Goal: Find specific page/section: Find specific page/section

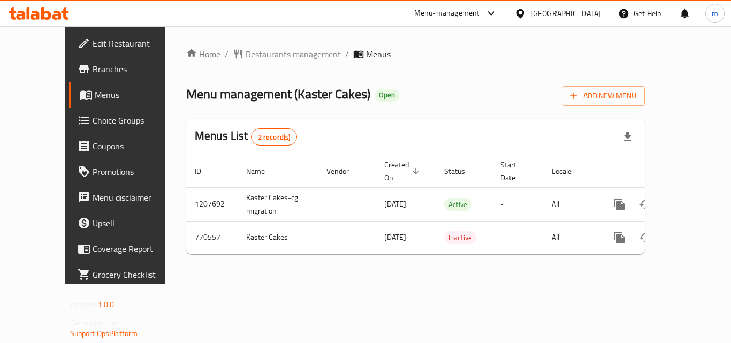
click at [260, 54] on span "Restaurants management" at bounding box center [293, 54] width 95 height 13
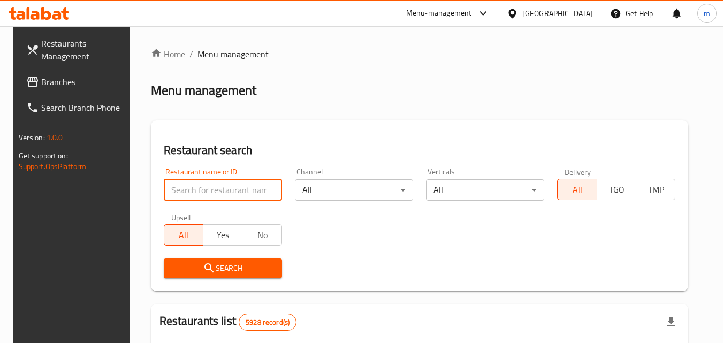
click at [209, 187] on input "search" at bounding box center [223, 189] width 118 height 21
paste input "651557"
type input "651557"
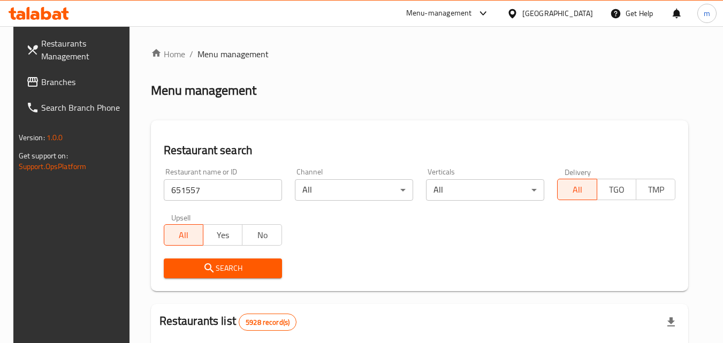
click at [236, 267] on span "Search" at bounding box center [222, 268] width 101 height 13
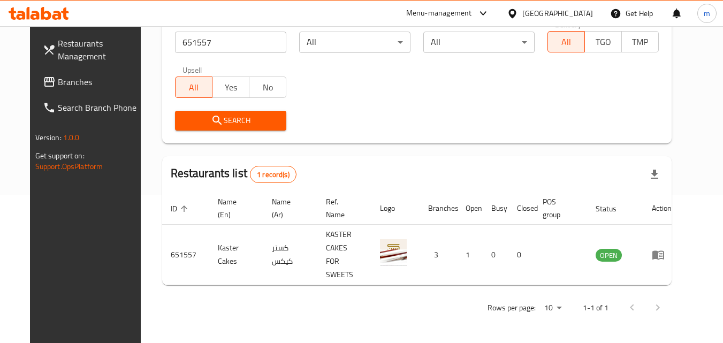
scroll to position [125, 0]
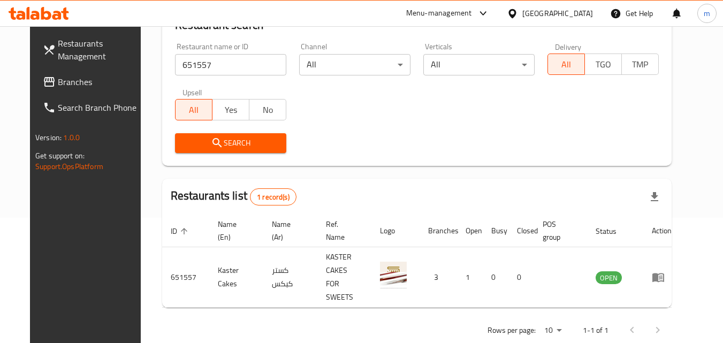
click at [586, 13] on div "[GEOGRAPHIC_DATA]" at bounding box center [557, 13] width 71 height 12
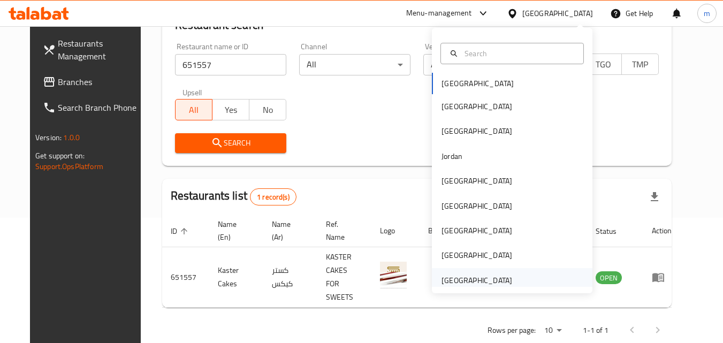
click at [480, 278] on div "[GEOGRAPHIC_DATA]" at bounding box center [476, 280] width 71 height 12
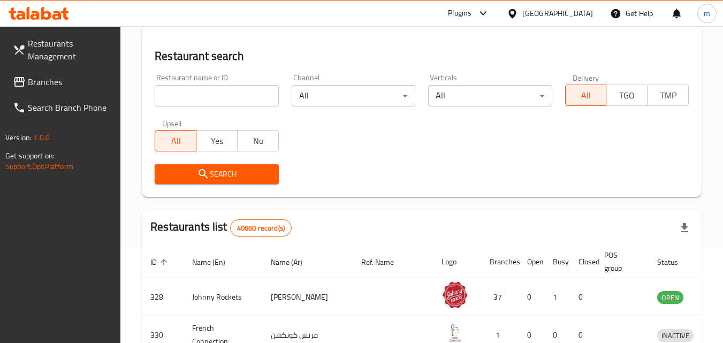
scroll to position [125, 0]
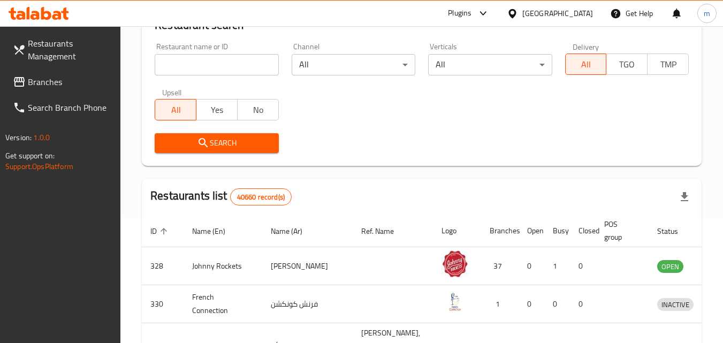
click at [49, 77] on span "Branches" at bounding box center [70, 81] width 85 height 13
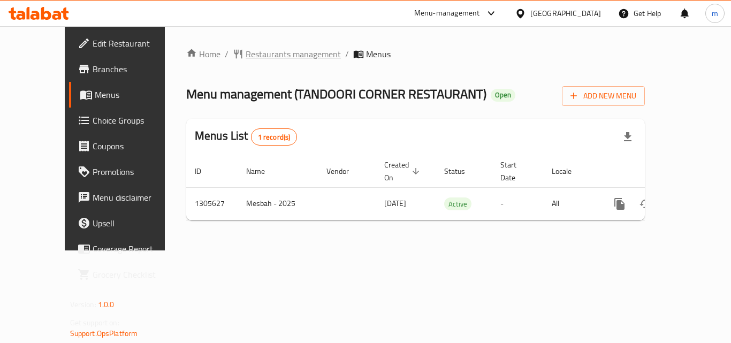
click at [259, 49] on span "Restaurants management" at bounding box center [293, 54] width 95 height 13
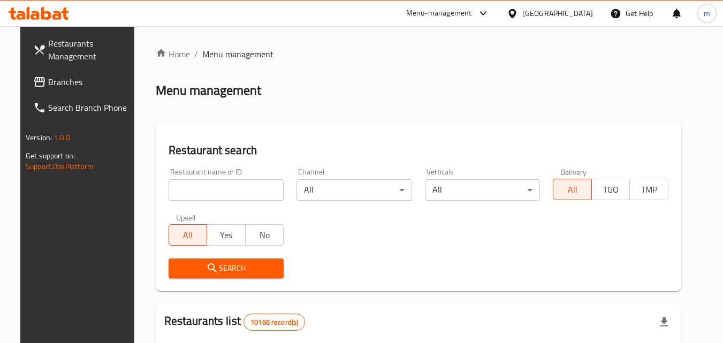
click at [196, 189] on input "search" at bounding box center [226, 189] width 116 height 21
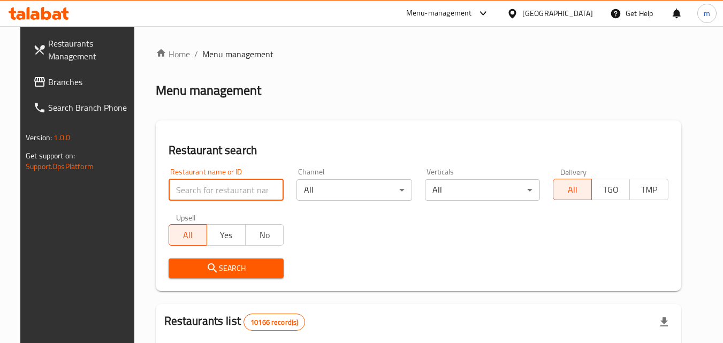
paste input "703434"
type input "703434"
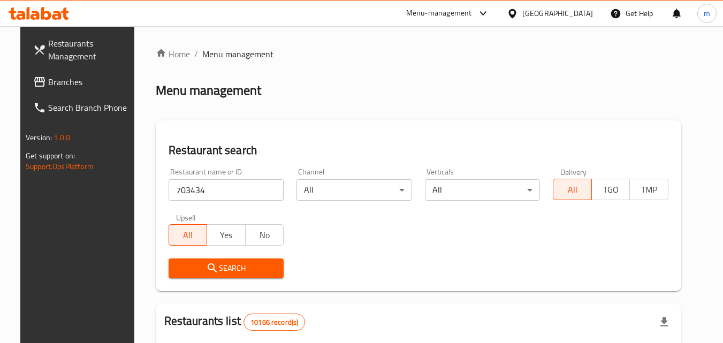
click at [208, 270] on icon "submit" at bounding box center [212, 268] width 13 height 13
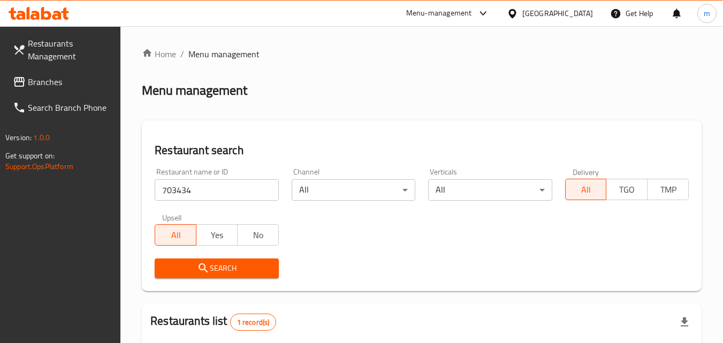
scroll to position [134, 0]
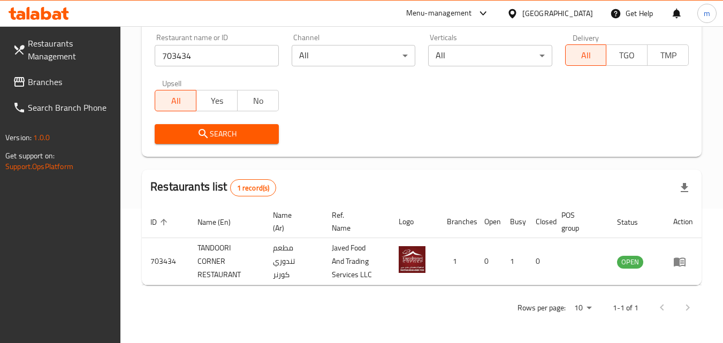
click at [582, 5] on div "[GEOGRAPHIC_DATA]" at bounding box center [549, 14] width 103 height 26
click at [522, 8] on div at bounding box center [515, 13] width 16 height 12
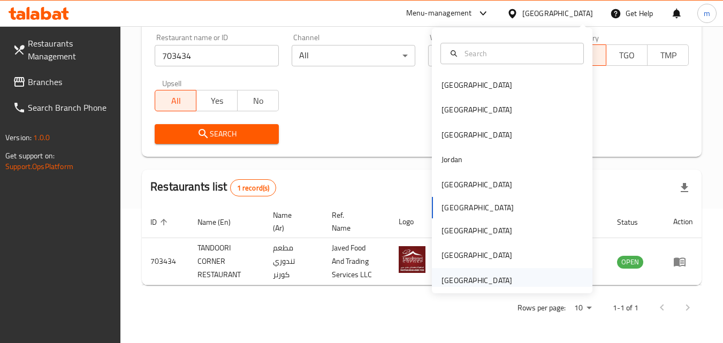
click at [482, 282] on div "[GEOGRAPHIC_DATA]" at bounding box center [476, 280] width 71 height 12
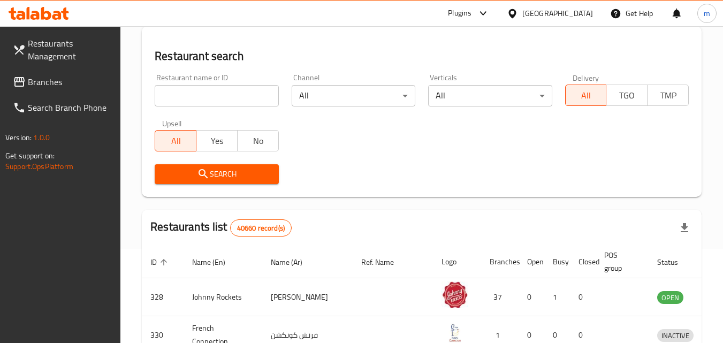
scroll to position [134, 0]
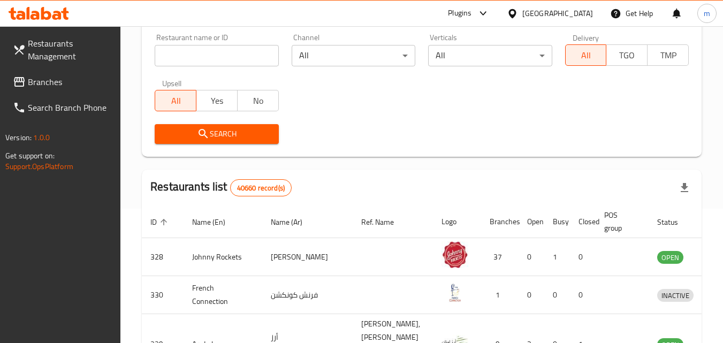
click at [59, 76] on span "Branches" at bounding box center [70, 81] width 85 height 13
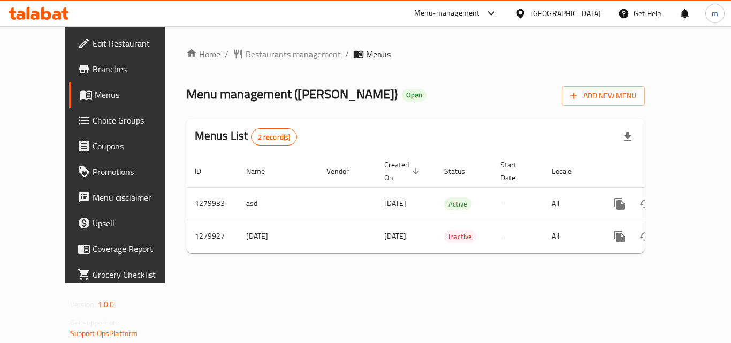
click at [232, 50] on div "Home / Restaurants management / Menus Menu management ( Ahil Alkoukh ) Open Add…" at bounding box center [415, 155] width 458 height 214
click at [246, 50] on span "Restaurants management" at bounding box center [293, 54] width 95 height 13
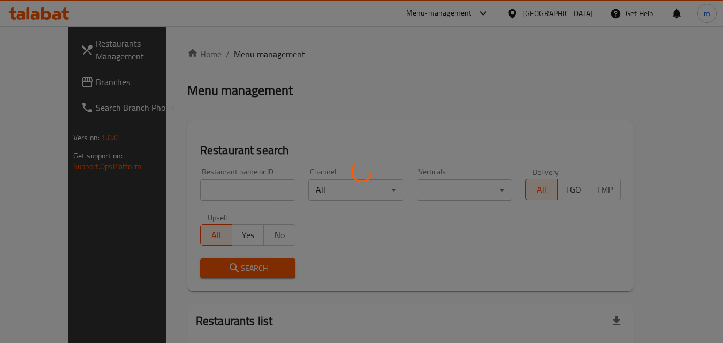
click at [211, 181] on div at bounding box center [361, 171] width 723 height 343
click at [209, 183] on div at bounding box center [361, 171] width 723 height 343
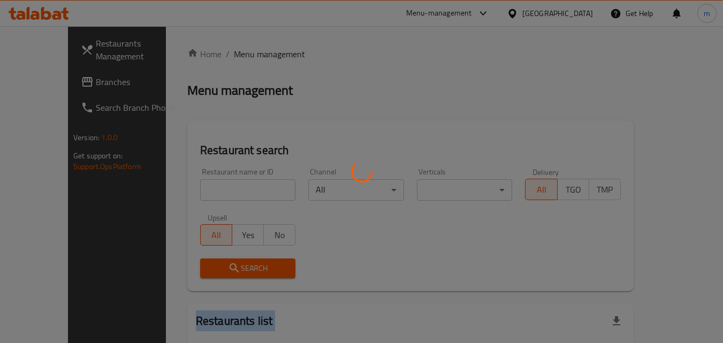
click at [209, 183] on div at bounding box center [361, 171] width 723 height 343
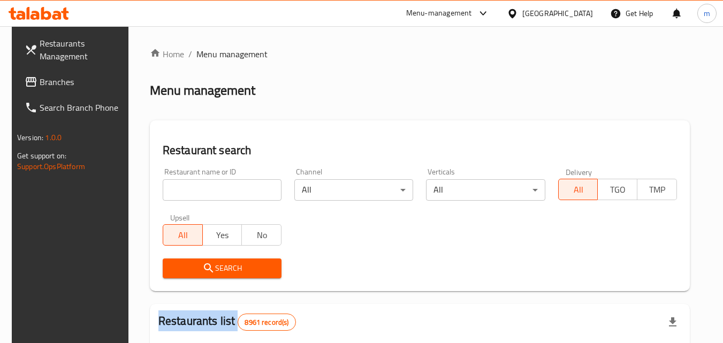
click at [209, 183] on div at bounding box center [361, 171] width 723 height 343
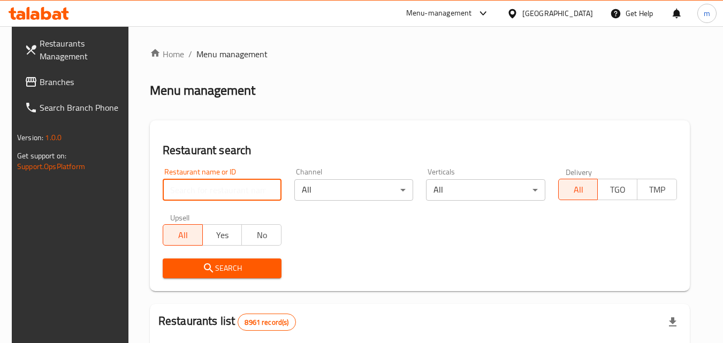
drag, startPoint x: 188, startPoint y: 182, endPoint x: 190, endPoint y: 189, distance: 6.8
click at [189, 185] on input "search" at bounding box center [222, 189] width 119 height 21
paste input "693523"
type input "693523"
click button "Search" at bounding box center [222, 268] width 119 height 20
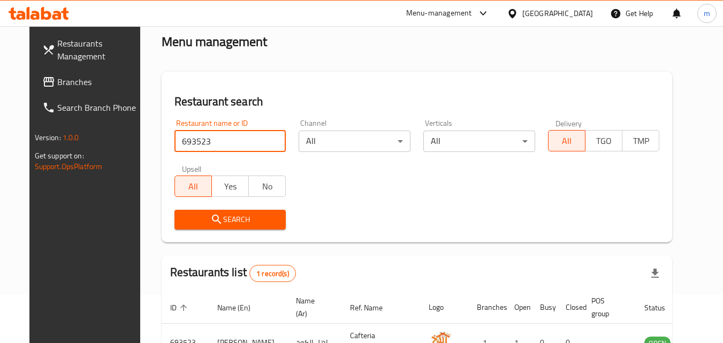
scroll to position [125, 0]
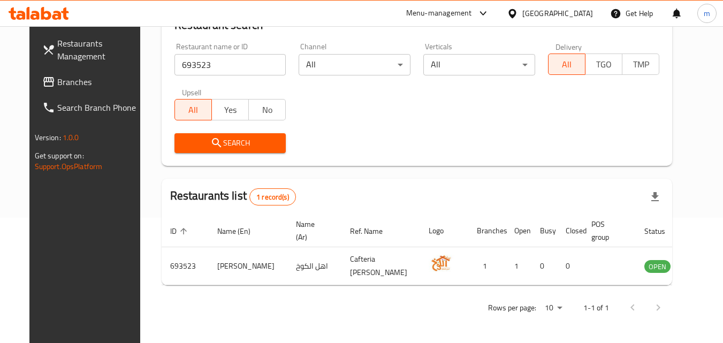
click at [522, 16] on div at bounding box center [515, 13] width 16 height 12
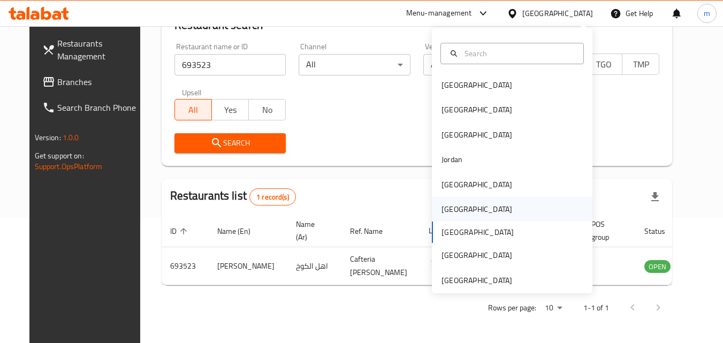
click at [441, 204] on div "[GEOGRAPHIC_DATA]" at bounding box center [476, 209] width 71 height 12
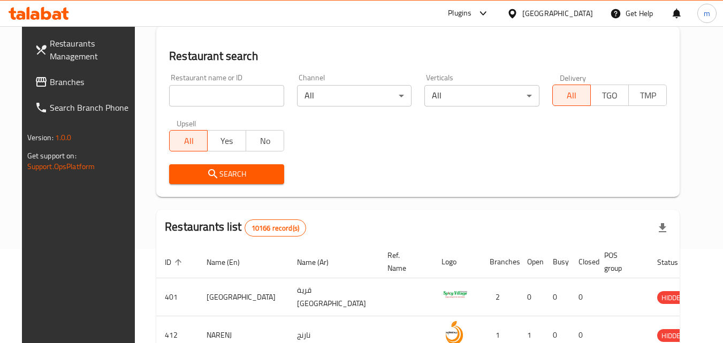
scroll to position [125, 0]
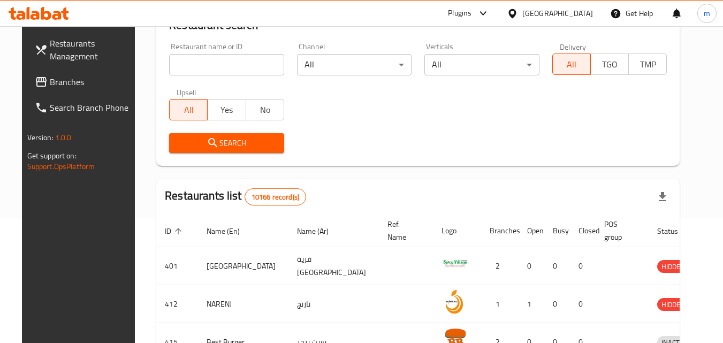
click at [52, 75] on span "Branches" at bounding box center [92, 81] width 85 height 13
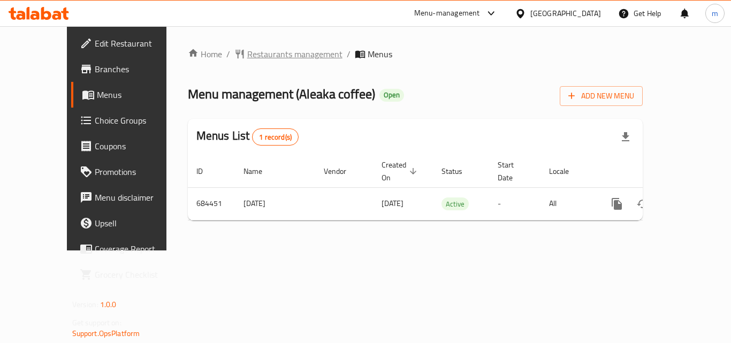
click at [262, 53] on span "Restaurants management" at bounding box center [294, 54] width 95 height 13
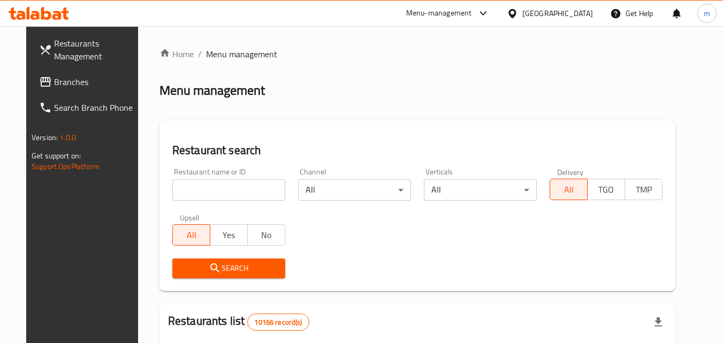
click at [205, 183] on div at bounding box center [361, 171] width 723 height 343
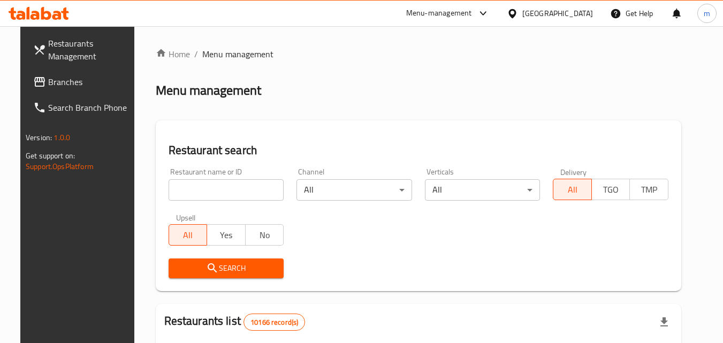
click at [205, 183] on input "search" at bounding box center [226, 189] width 116 height 21
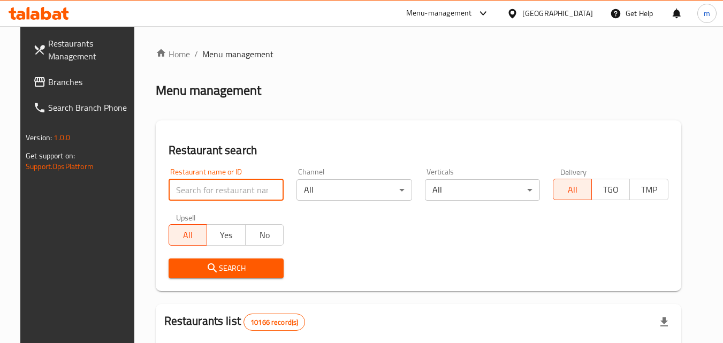
paste input "642803"
type input "642803"
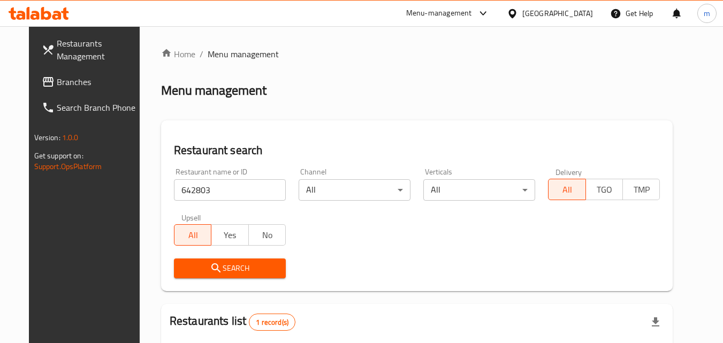
click at [587, 10] on div "[GEOGRAPHIC_DATA]" at bounding box center [557, 13] width 71 height 12
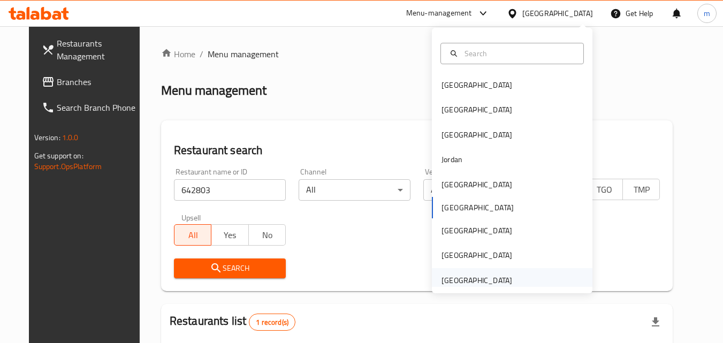
click at [441, 280] on div "[GEOGRAPHIC_DATA]" at bounding box center [476, 280] width 71 height 12
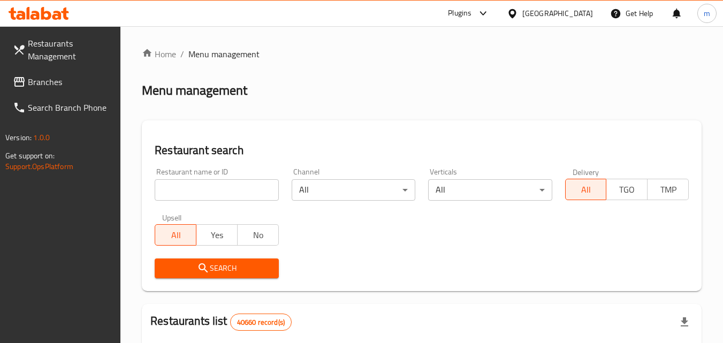
click at [53, 78] on span "Branches" at bounding box center [70, 81] width 85 height 13
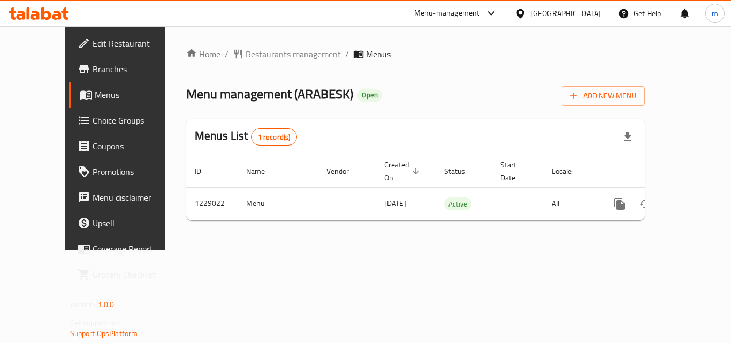
click at [261, 49] on span "Restaurants management" at bounding box center [293, 54] width 95 height 13
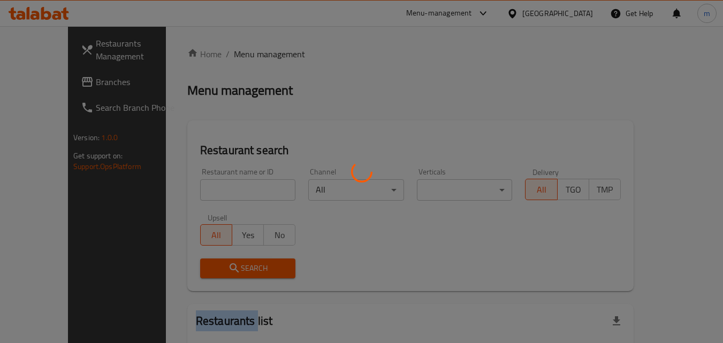
click at [261, 49] on div at bounding box center [361, 171] width 723 height 343
click at [209, 185] on div at bounding box center [361, 171] width 723 height 343
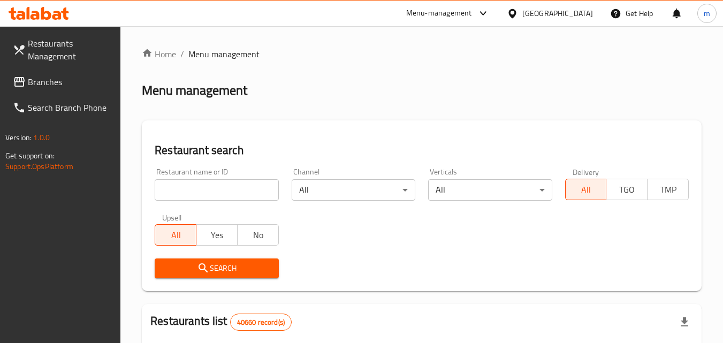
click at [209, 185] on input "search" at bounding box center [217, 189] width 124 height 21
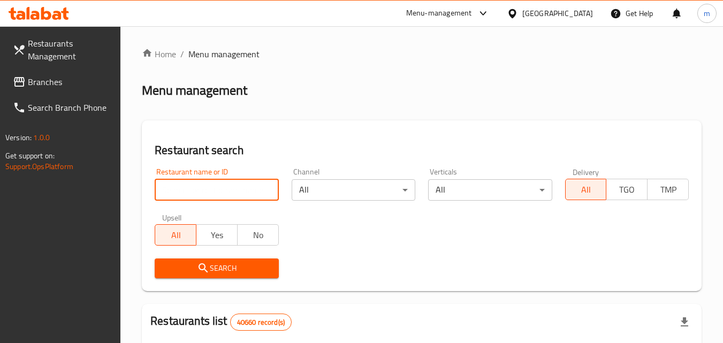
paste input "676642"
type input "676642"
click button "Search" at bounding box center [217, 268] width 124 height 20
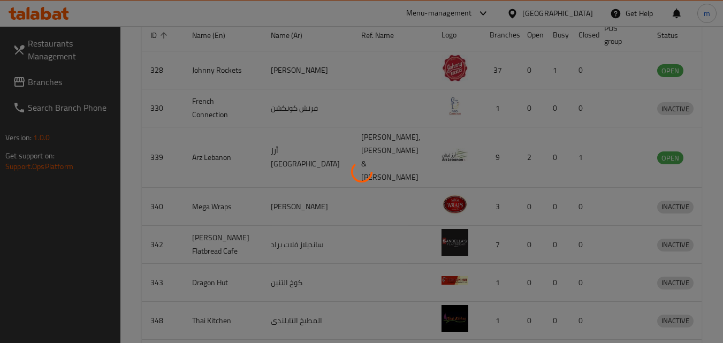
scroll to position [125, 0]
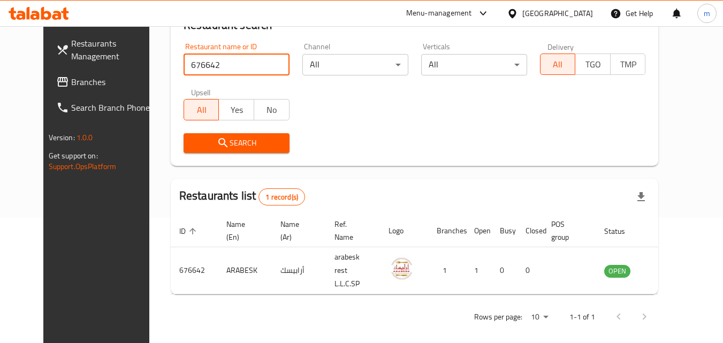
click at [71, 85] on span "Branches" at bounding box center [113, 81] width 85 height 13
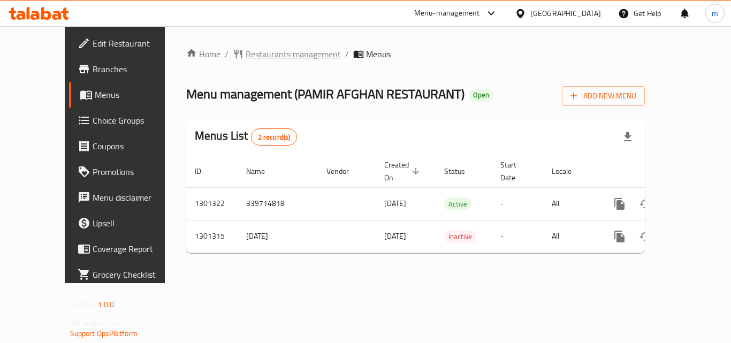
click at [246, 49] on span "Restaurants management" at bounding box center [293, 54] width 95 height 13
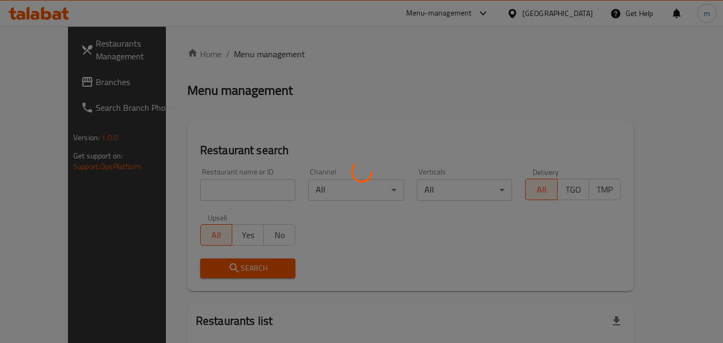
click at [189, 194] on div at bounding box center [361, 171] width 723 height 343
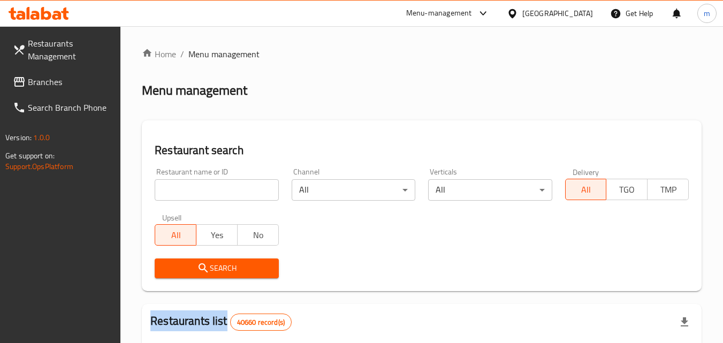
click at [189, 194] on div at bounding box center [361, 171] width 723 height 343
click at [189, 194] on input "search" at bounding box center [217, 189] width 124 height 21
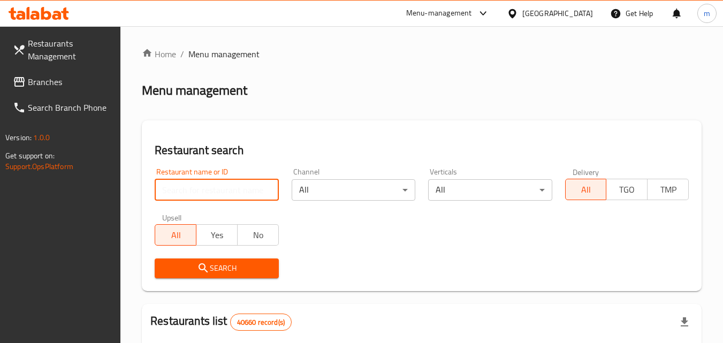
paste input "701974"
type input "701974"
click button "Search" at bounding box center [217, 268] width 124 height 20
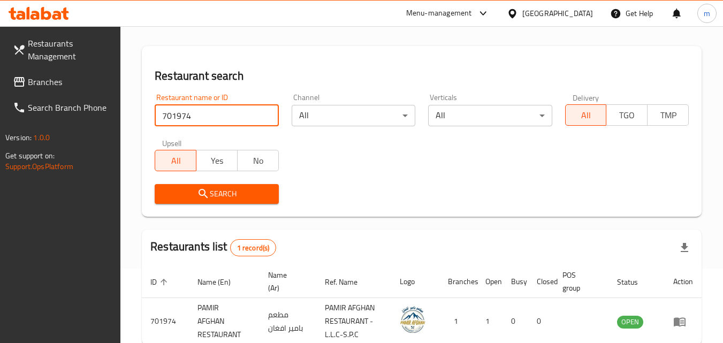
scroll to position [134, 0]
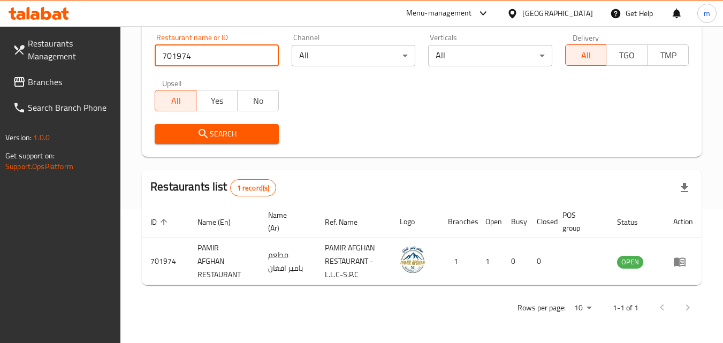
click at [551, 12] on div "[GEOGRAPHIC_DATA]" at bounding box center [557, 13] width 71 height 12
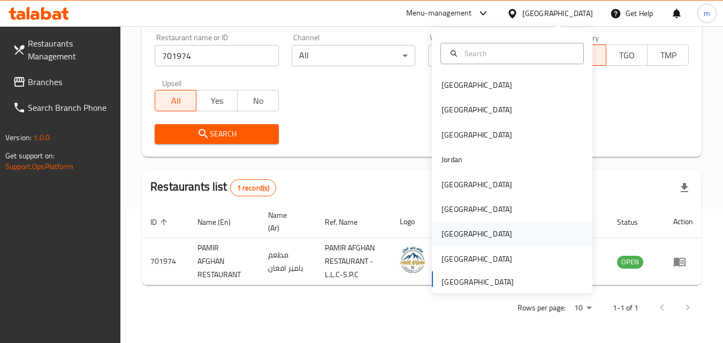
click at [441, 228] on div "[GEOGRAPHIC_DATA]" at bounding box center [476, 234] width 71 height 12
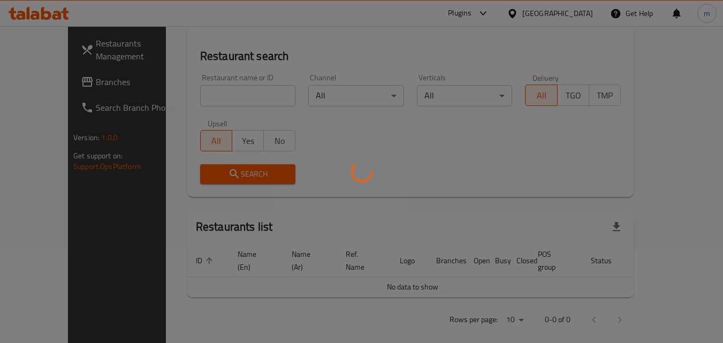
scroll to position [134, 0]
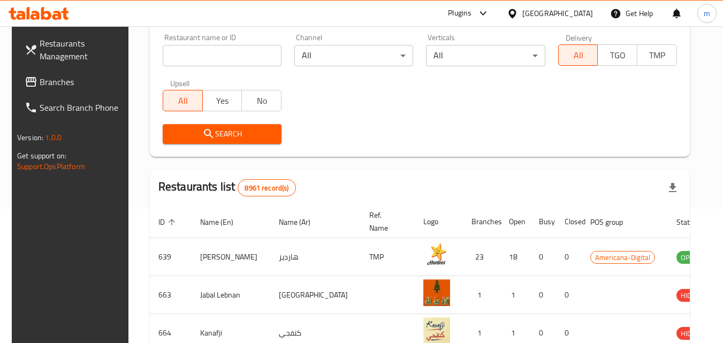
click at [77, 81] on span "Branches" at bounding box center [82, 81] width 85 height 13
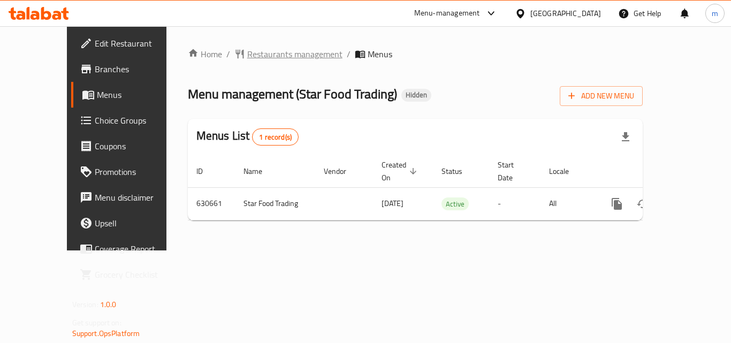
click at [259, 52] on span "Restaurants management" at bounding box center [294, 54] width 95 height 13
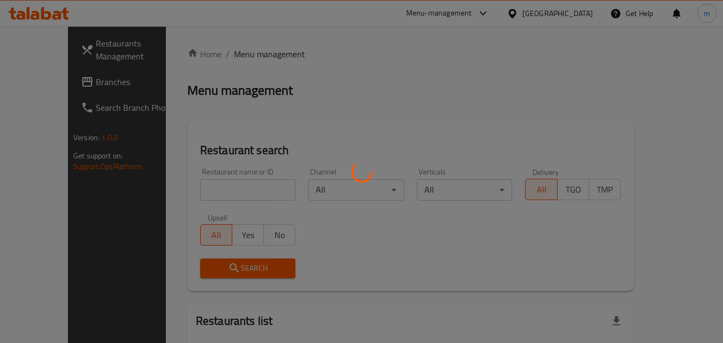
click at [217, 181] on div at bounding box center [361, 171] width 723 height 343
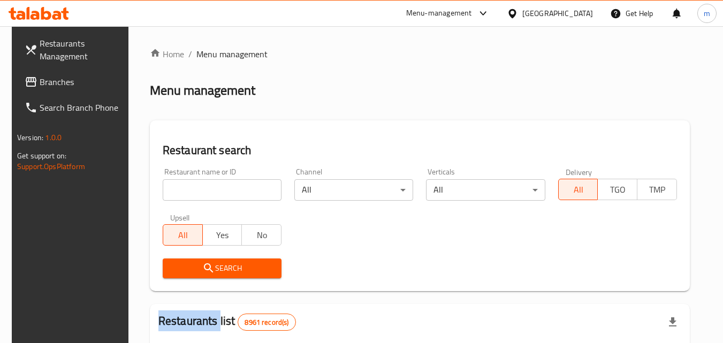
click at [217, 181] on div at bounding box center [361, 171] width 723 height 343
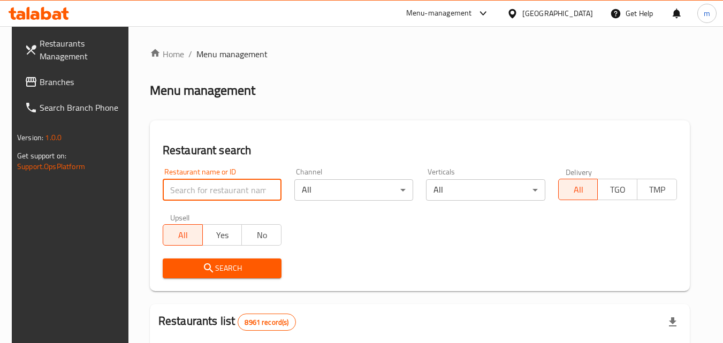
click at [217, 181] on input "search" at bounding box center [222, 189] width 119 height 21
paste input "639573"
type input "639573"
click button "Search" at bounding box center [222, 268] width 119 height 20
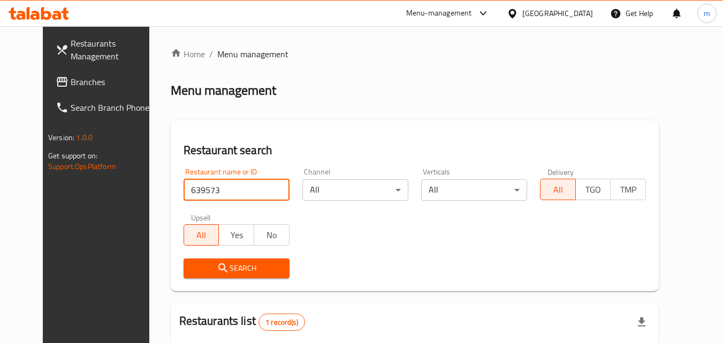
click at [586, 15] on div "[GEOGRAPHIC_DATA]" at bounding box center [557, 13] width 71 height 12
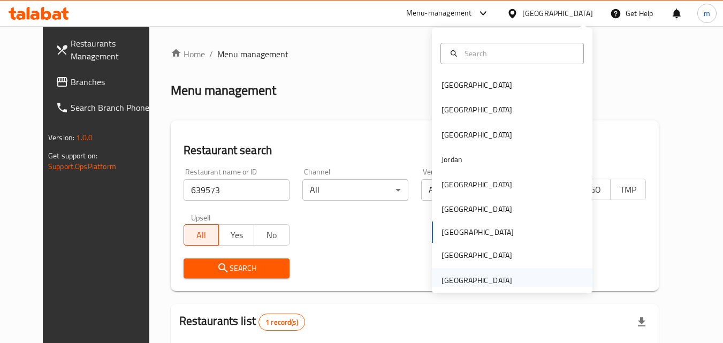
click at [507, 272] on div "[GEOGRAPHIC_DATA]" at bounding box center [477, 280] width 88 height 25
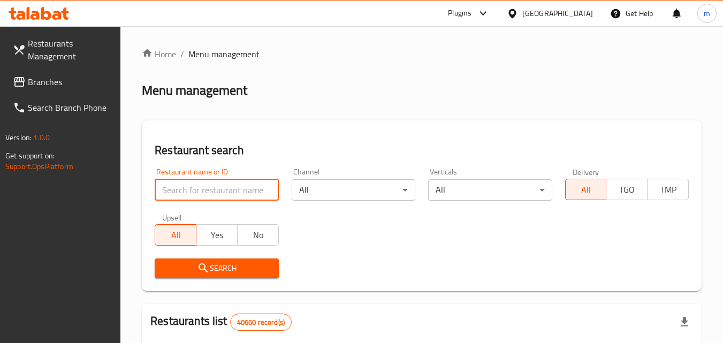
click at [188, 187] on input "search" at bounding box center [217, 189] width 124 height 21
paste input "696973"
type input "696973"
click button "Search" at bounding box center [217, 268] width 124 height 20
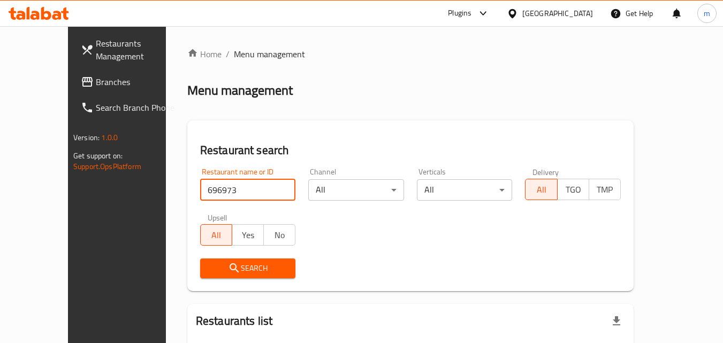
click at [96, 86] on span "Branches" at bounding box center [138, 81] width 85 height 13
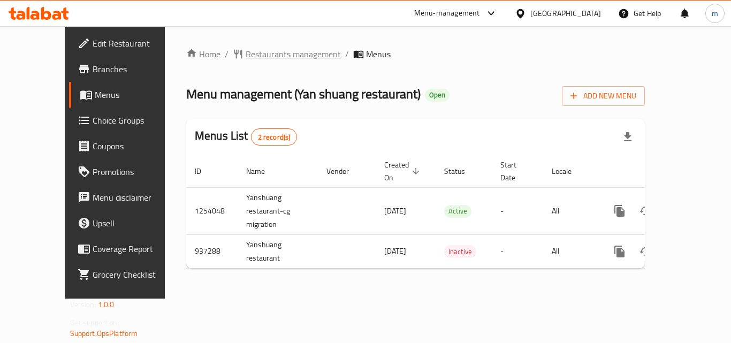
click at [246, 49] on span "Restaurants management" at bounding box center [293, 54] width 95 height 13
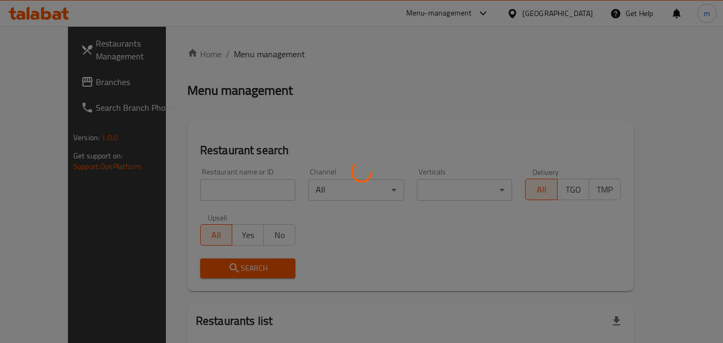
click at [208, 193] on div at bounding box center [361, 171] width 723 height 343
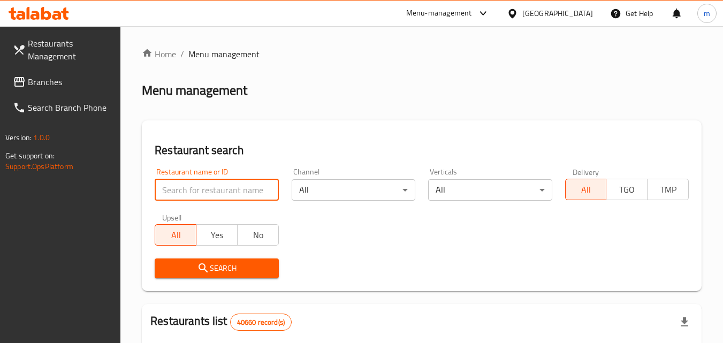
click at [208, 193] on input "search" at bounding box center [217, 189] width 124 height 21
paste input "659065"
type input "659065"
click button "Search" at bounding box center [217, 268] width 124 height 20
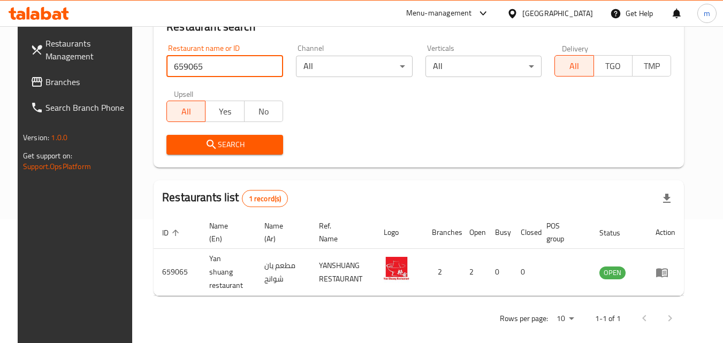
scroll to position [125, 0]
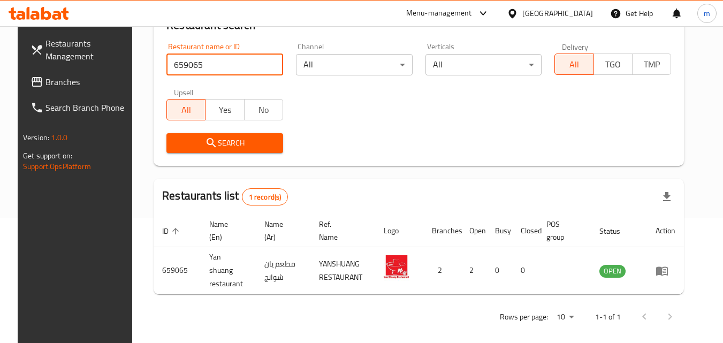
click at [45, 79] on span "Branches" at bounding box center [87, 81] width 85 height 13
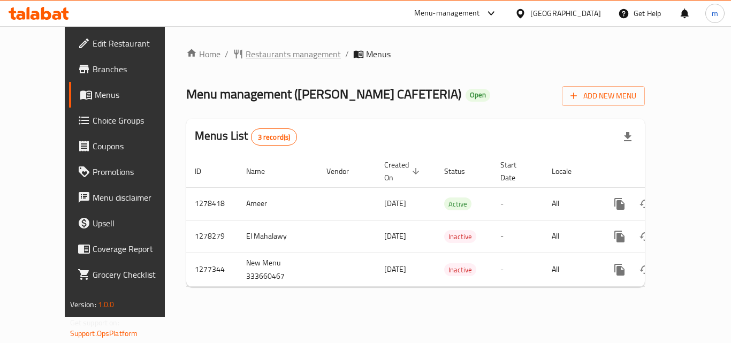
click at [275, 56] on span "Restaurants management" at bounding box center [293, 54] width 95 height 13
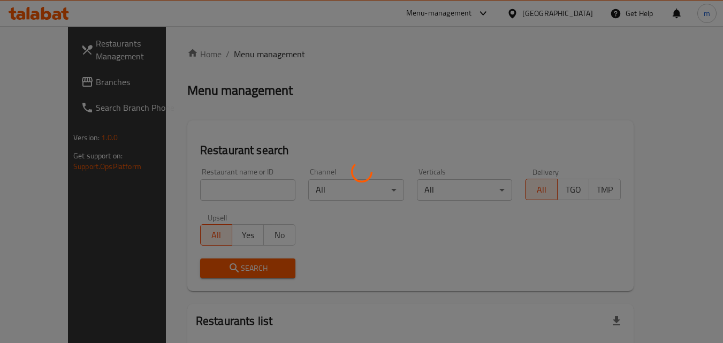
click at [223, 191] on div at bounding box center [361, 171] width 723 height 343
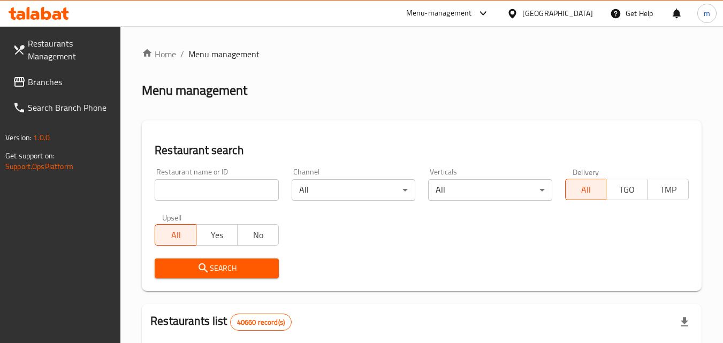
click at [223, 191] on input "search" at bounding box center [217, 189] width 124 height 21
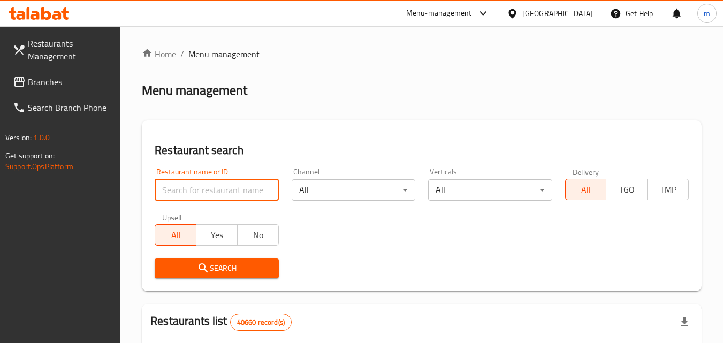
paste input "692415"
type input "692415"
click button "Search" at bounding box center [217, 268] width 124 height 20
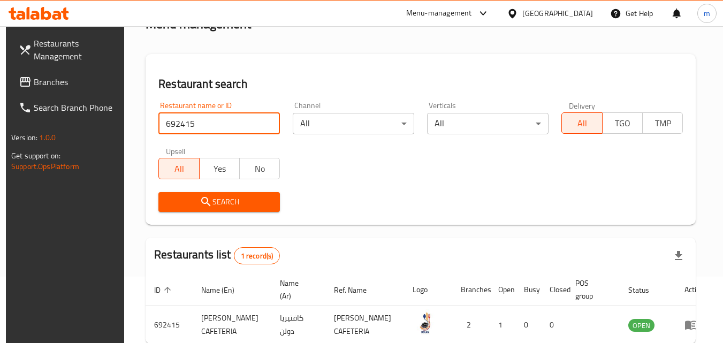
scroll to position [125, 0]
